Goal: Browse casually

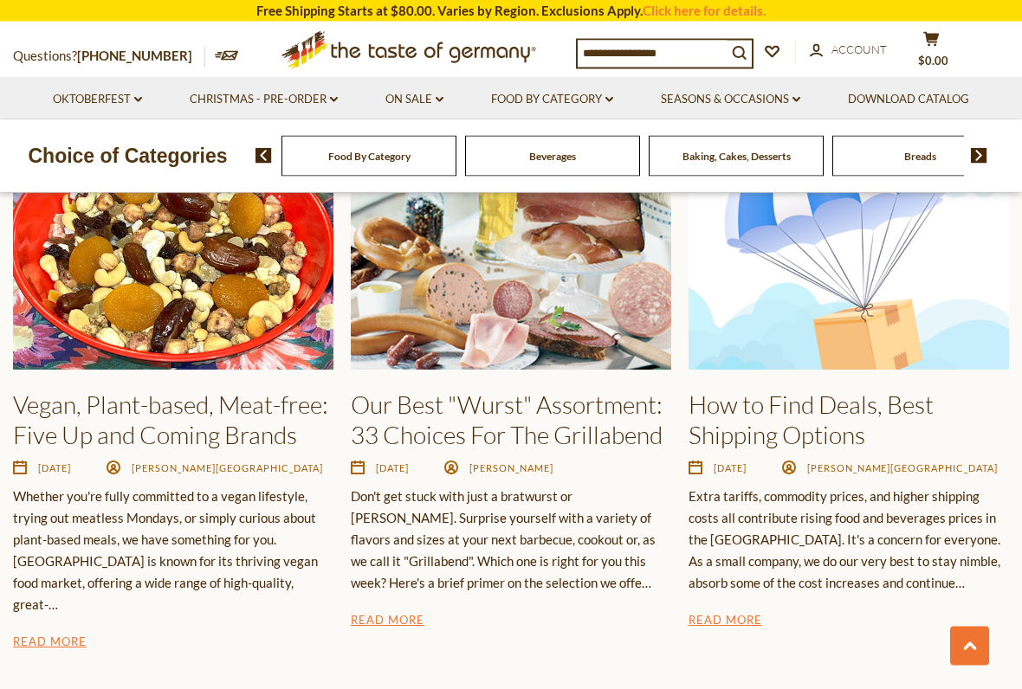
scroll to position [2365, 0]
click at [818, 459] on p "[DATE] [PERSON_NAME][GEOGRAPHIC_DATA]" at bounding box center [848, 467] width 320 height 16
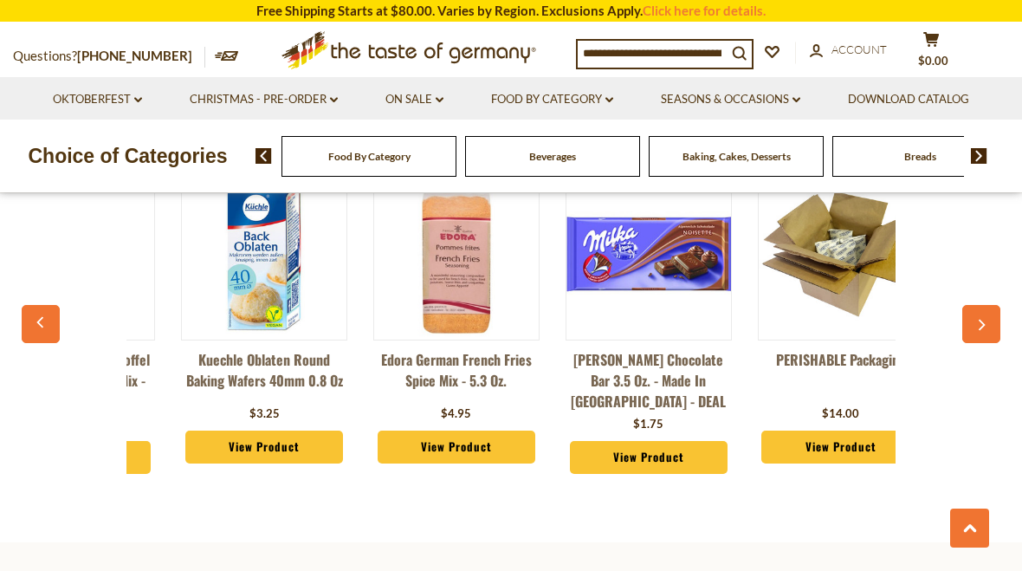
scroll to position [0, 136]
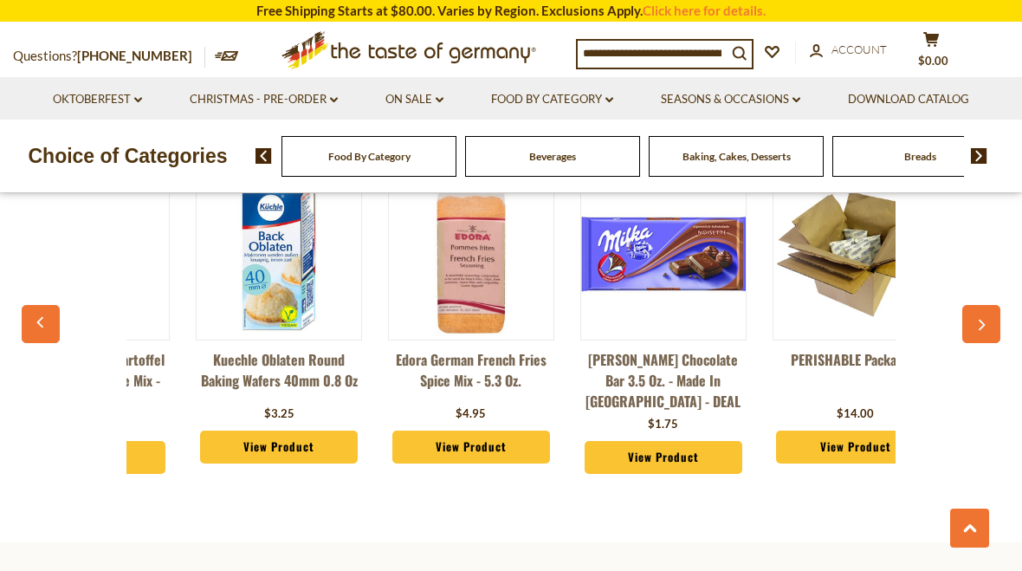
click at [529, 152] on span "Beverages" at bounding box center [552, 156] width 47 height 13
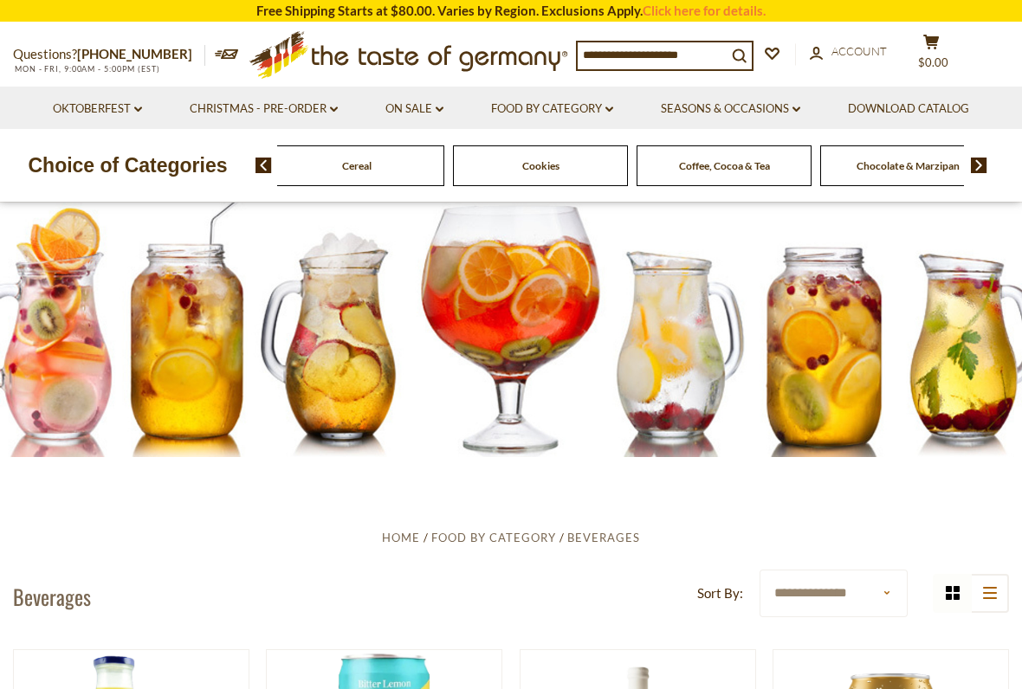
click at [499, 60] on icon at bounding box center [408, 51] width 318 height 41
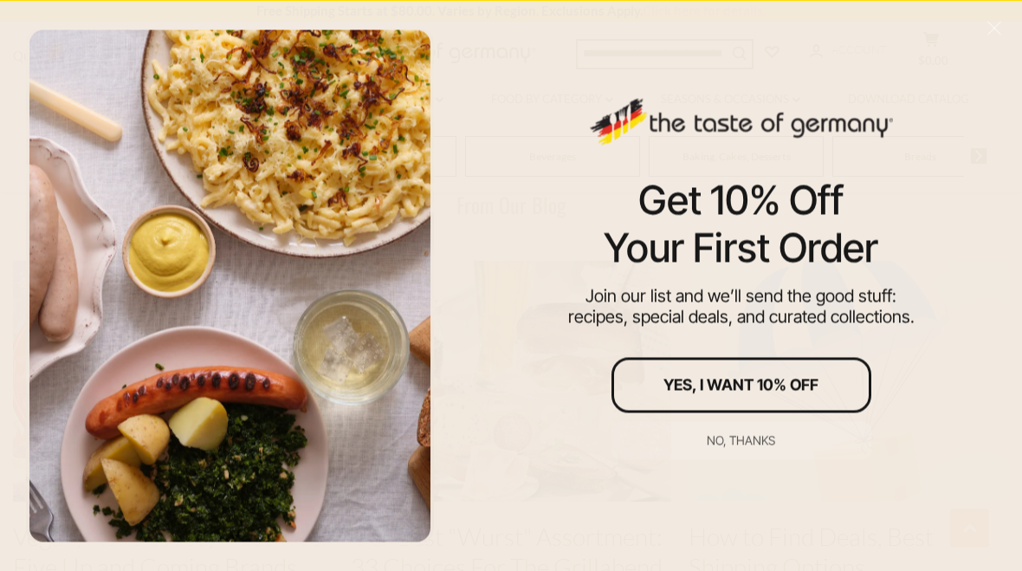
scroll to position [2221, 0]
click at [352, 173] on div at bounding box center [230, 285] width 408 height 519
